Goal: Find contact information: Find contact information

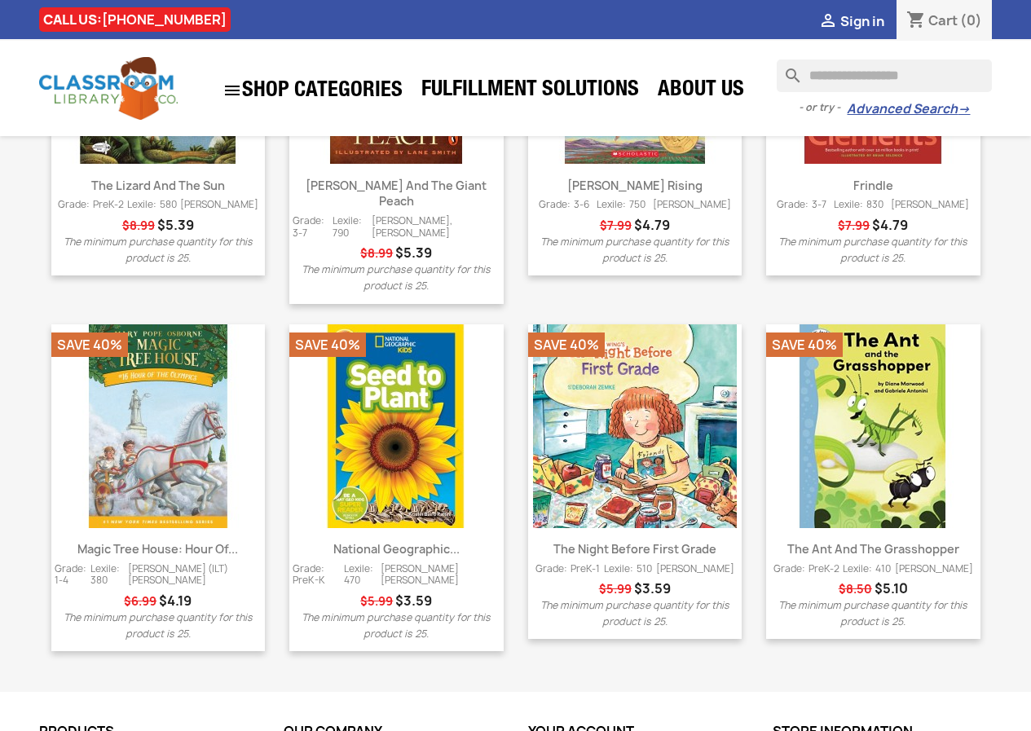
scroll to position [2100, 0]
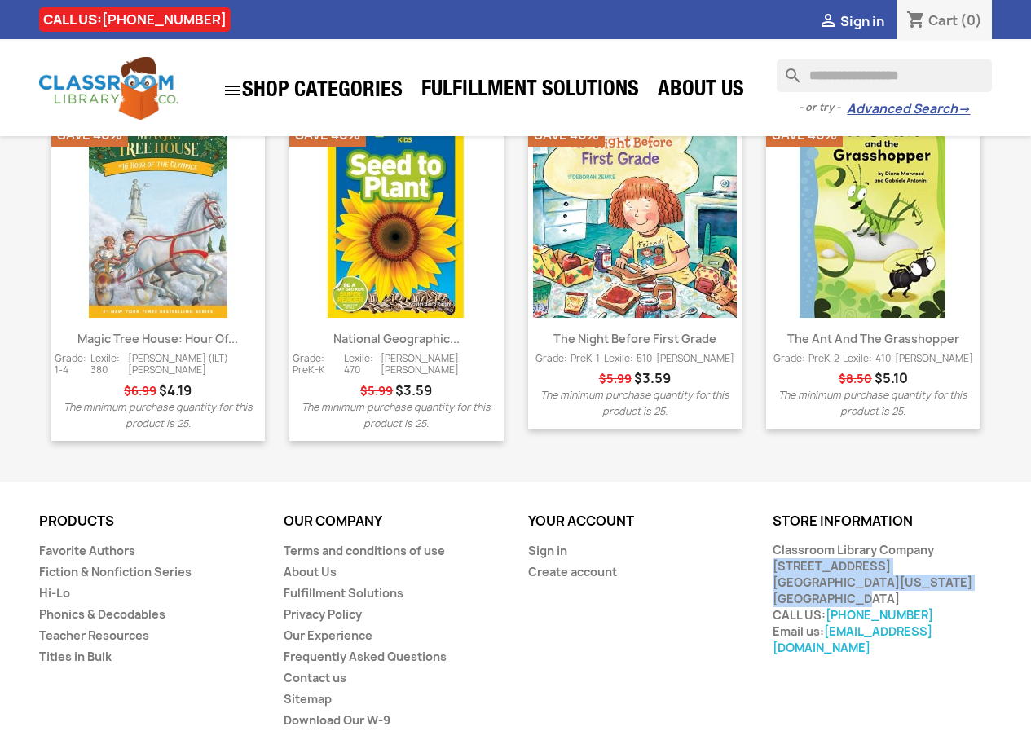
drag, startPoint x: 855, startPoint y: 560, endPoint x: 773, endPoint y: 531, distance: 87.1
click at [773, 542] on div "Classroom Library Company [STREET_ADDRESS] [GEOGRAPHIC_DATA], [US_STATE] 63005 …" at bounding box center [882, 599] width 220 height 114
copy div "17970 Edison Ave. Chesterfield, Missouri 63005 United States"
click at [318, 564] on link "About Us" at bounding box center [310, 571] width 53 height 15
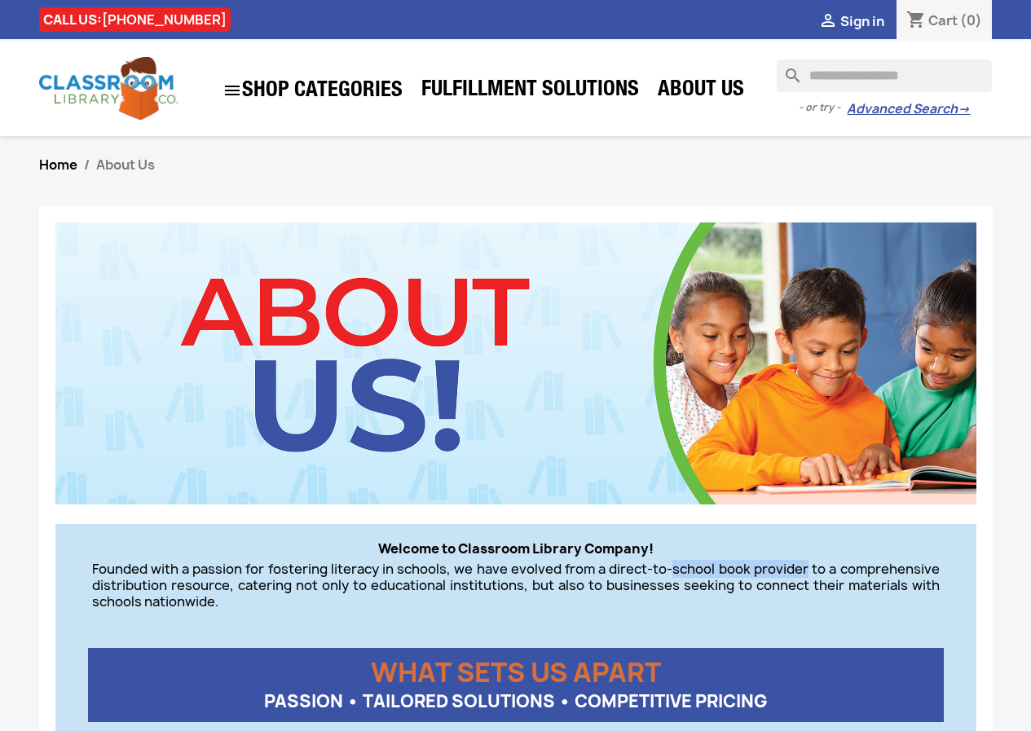
drag, startPoint x: 672, startPoint y: 570, endPoint x: 809, endPoint y: 572, distance: 136.9
click at [809, 572] on p "Founded with a passion for fostering literacy in schools, we have evolved from …" at bounding box center [515, 585] width 847 height 49
copy p "school book provider"
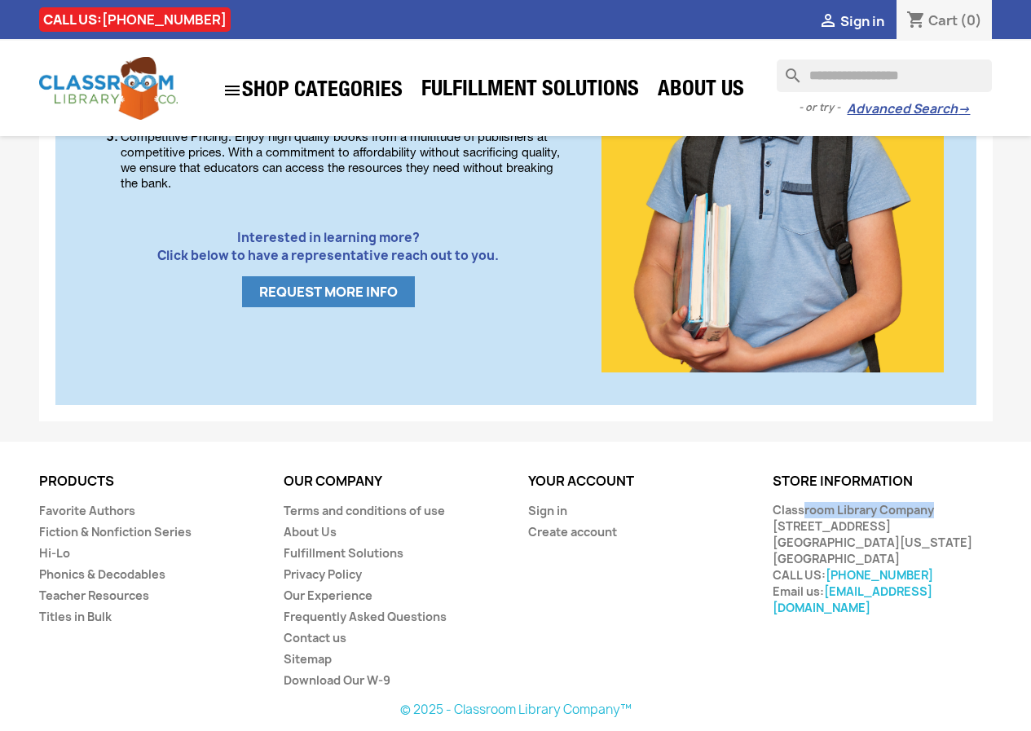
drag, startPoint x: 775, startPoint y: 509, endPoint x: 894, endPoint y: 511, distance: 119.0
click at [894, 511] on div "Classroom Library Company [STREET_ADDRESS] [GEOGRAPHIC_DATA], [US_STATE] 63005 …" at bounding box center [882, 559] width 220 height 114
copy div "Classroom Library Co"
